Goal: Task Accomplishment & Management: Complete application form

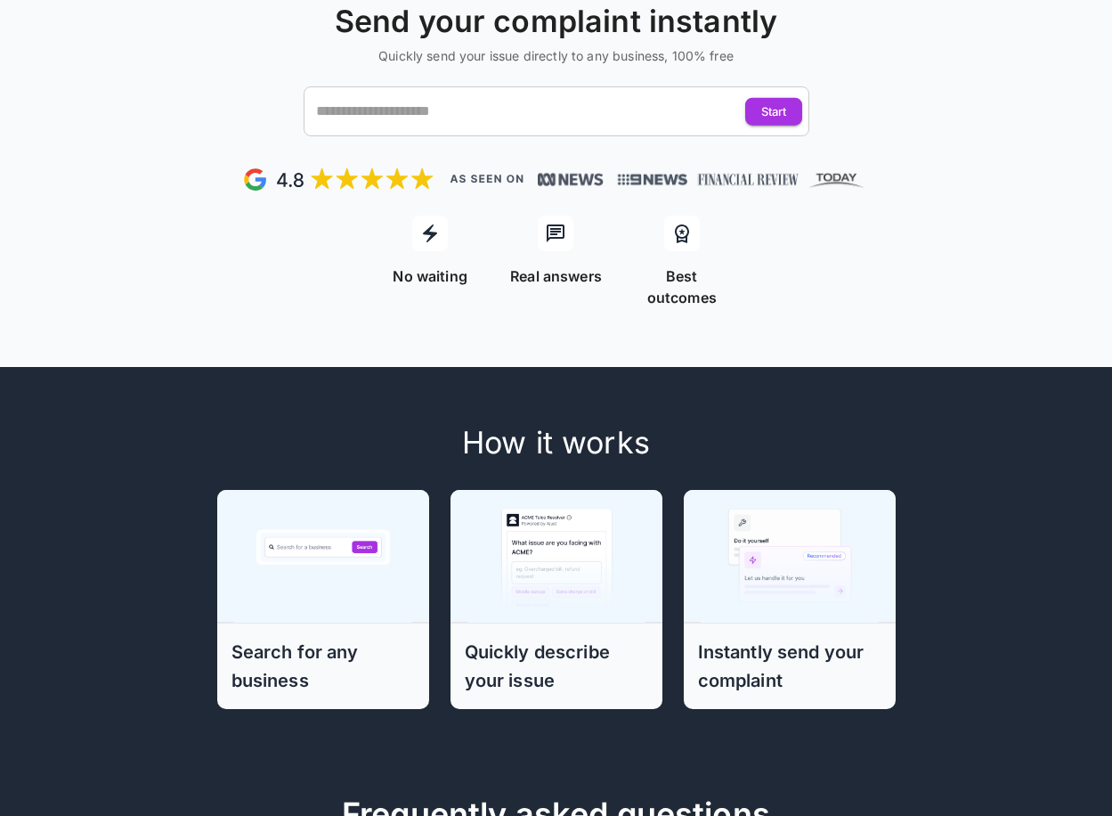
scroll to position [178, 0]
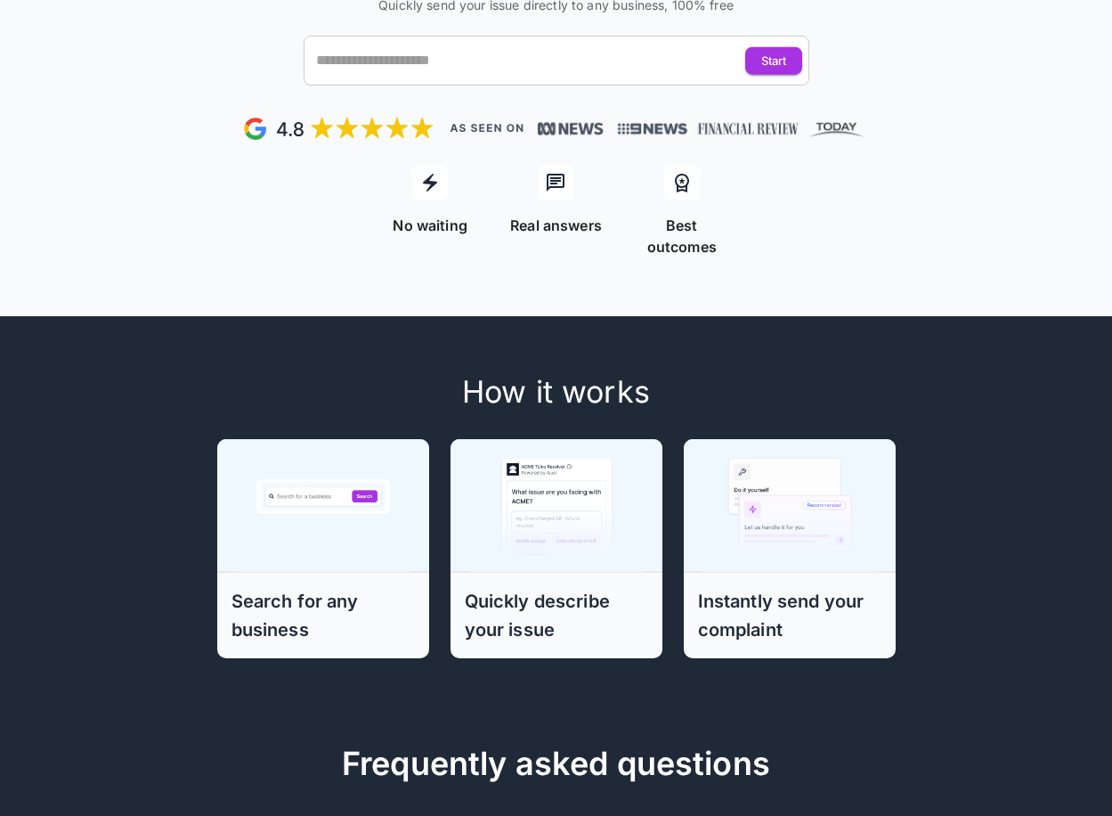
click at [490, 587] on h6 "Quickly describe your issue" at bounding box center [556, 615] width 183 height 57
click at [501, 598] on h6 "Quickly describe your issue" at bounding box center [556, 615] width 183 height 57
click at [504, 598] on h6 "Quickly describe your issue" at bounding box center [556, 615] width 183 height 57
click at [328, 587] on h6 "Search for any business" at bounding box center [323, 615] width 183 height 57
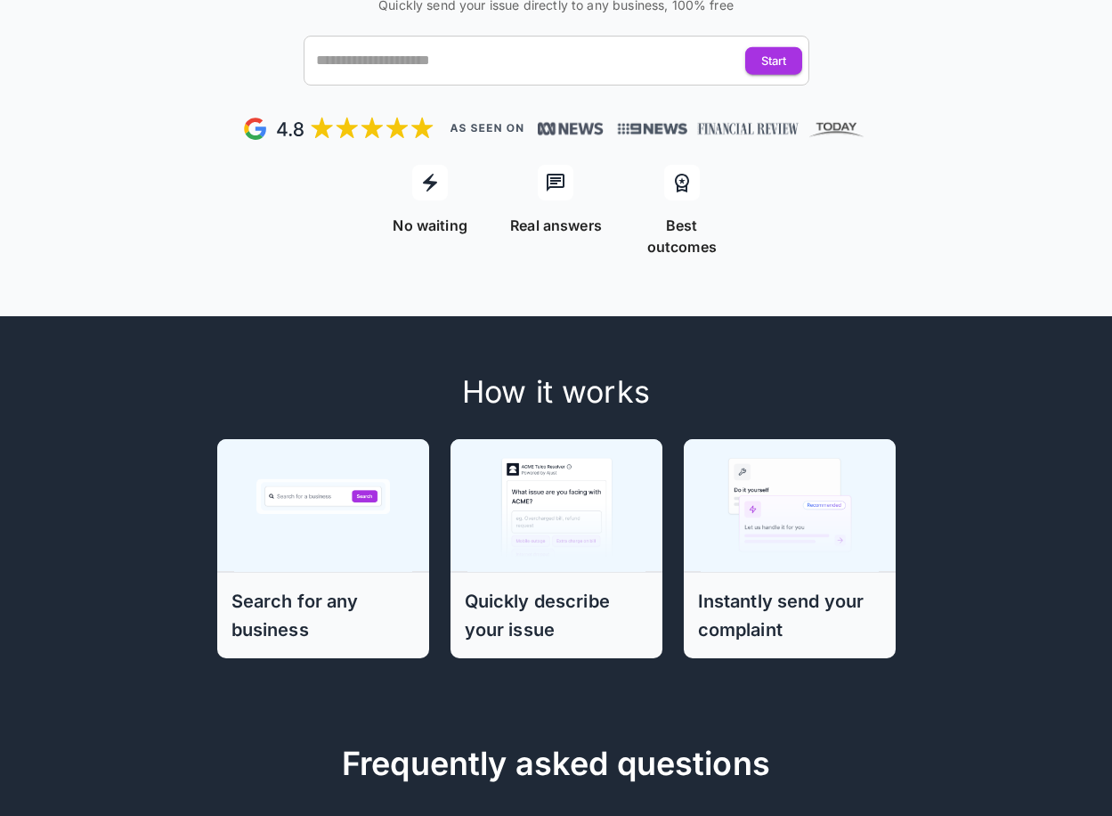
drag, startPoint x: 328, startPoint y: 578, endPoint x: 665, endPoint y: 392, distance: 385.5
click at [665, 392] on div "How it works Search for any business Quickly describe your issue Instantly send…" at bounding box center [556, 516] width 969 height 342
click at [354, 61] on input "text" at bounding box center [540, 61] width 456 height 34
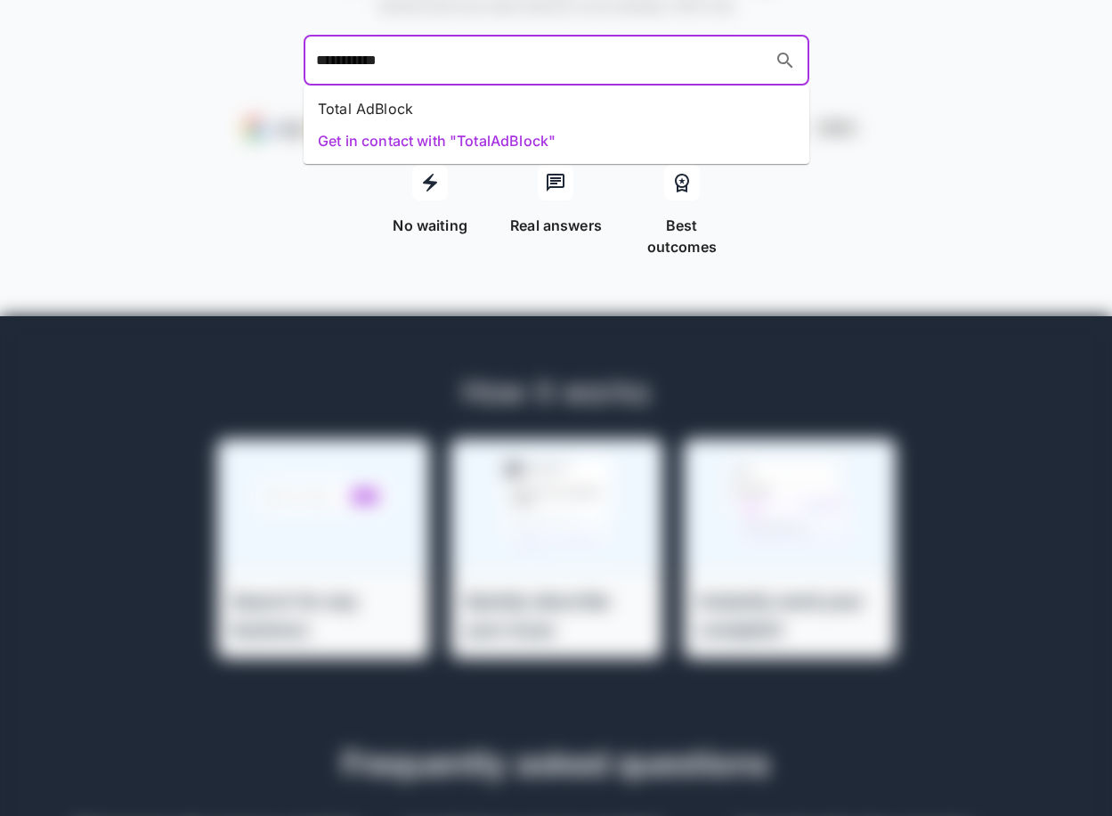
type input "**********"
